Goal: Task Accomplishment & Management: Manage account settings

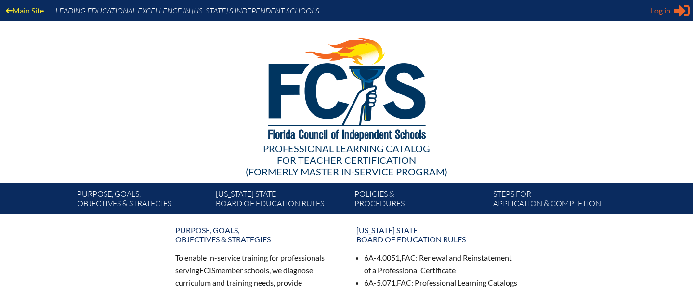
click at [665, 11] on span "Log in" at bounding box center [660, 11] width 20 height 12
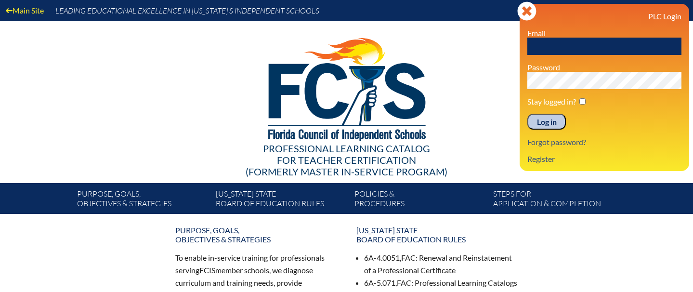
click at [553, 43] on input "text" at bounding box center [604, 46] width 154 height 17
paste input "fcismember"
type input "fcismember"
click at [554, 122] on input "Log in" at bounding box center [546, 122] width 39 height 16
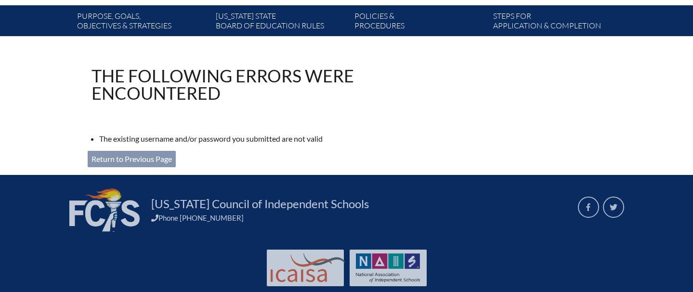
scroll to position [200, 0]
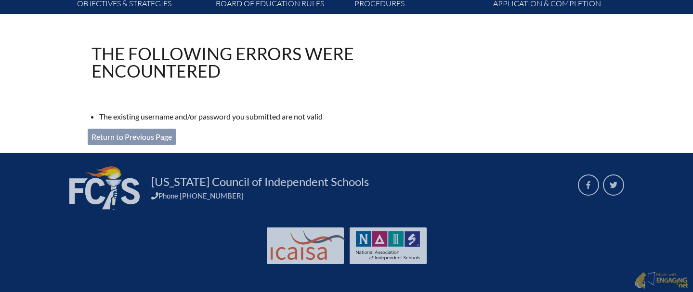
click at [127, 133] on link "Return to Previous Page" at bounding box center [132, 137] width 88 height 16
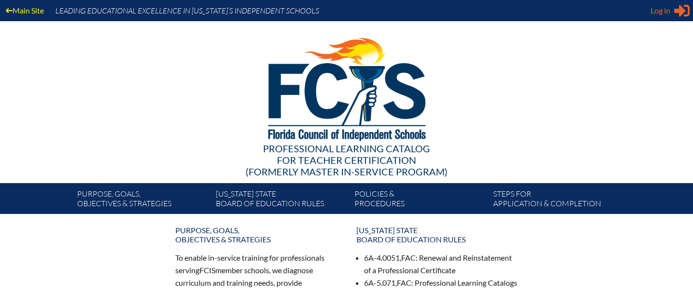
click at [663, 11] on span "Log in" at bounding box center [660, 11] width 20 height 12
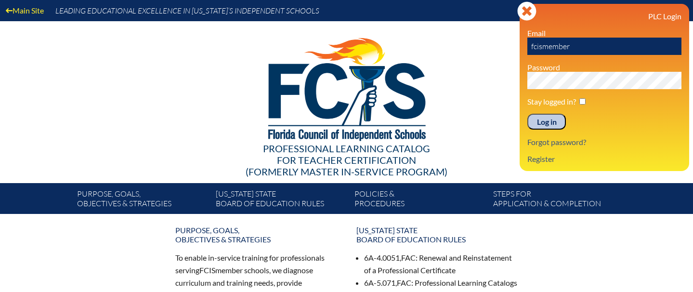
click at [582, 45] on input "fcismember" at bounding box center [604, 46] width 154 height 17
click at [524, 9] on icon "Close" at bounding box center [526, 10] width 19 height 19
